Goal: Information Seeking & Learning: Learn about a topic

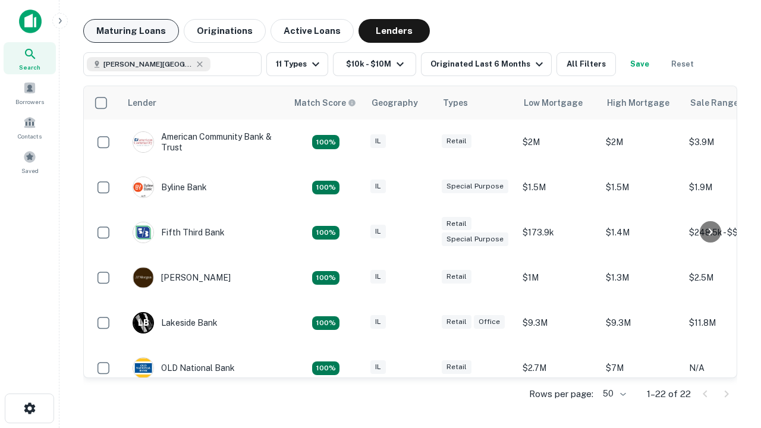
click at [131, 31] on button "Maturing Loans" at bounding box center [131, 31] width 96 height 24
